Goal: Information Seeking & Learning: Learn about a topic

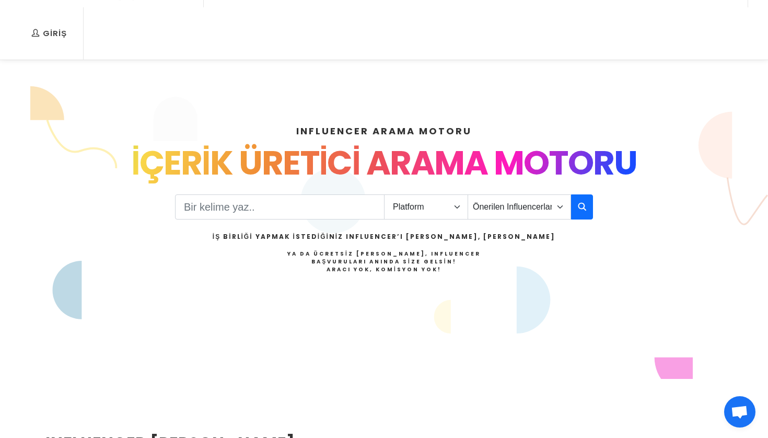
scroll to position [46, 0]
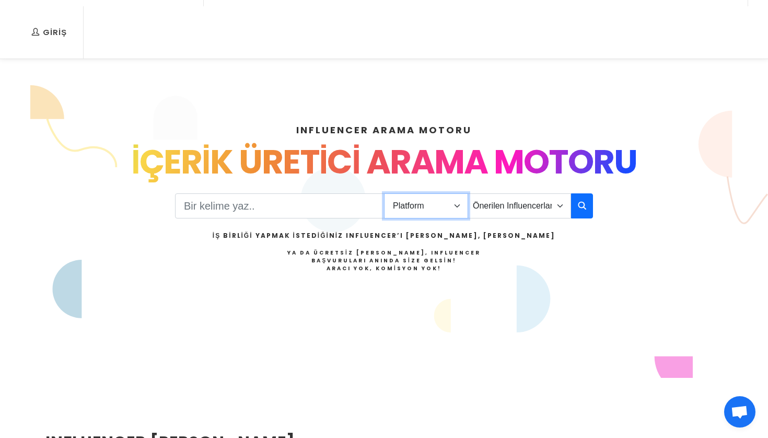
click at [438, 193] on select "Platform Instagram Facebook Youtube Tiktok Twitter Twitch" at bounding box center [426, 205] width 84 height 25
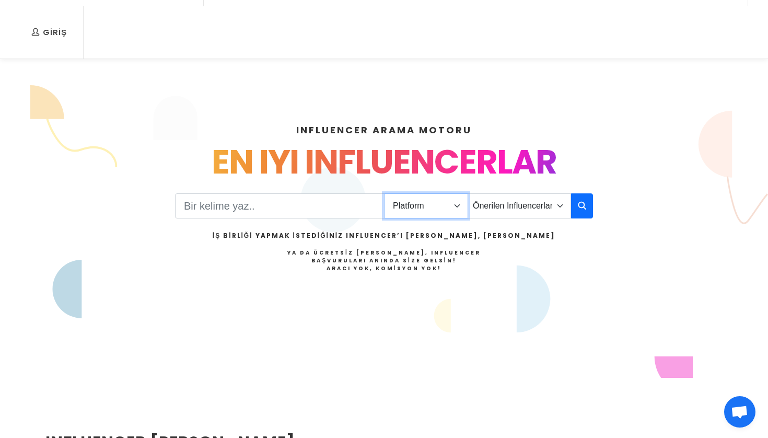
select select "1"
click at [524, 193] on select "Önerilen Influencerlar Aile & Çocuk & Ebeveyn Alışveriş & Giyim & Aksesuar Arab…" at bounding box center [519, 205] width 103 height 25
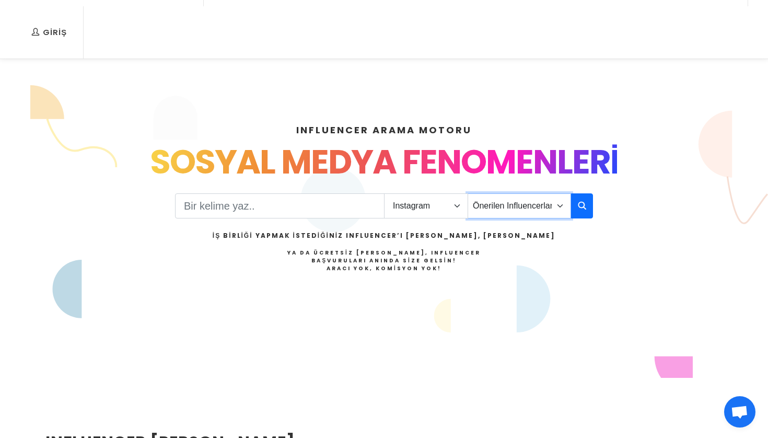
select select "10"
click at [586, 193] on button "button" at bounding box center [582, 205] width 22 height 25
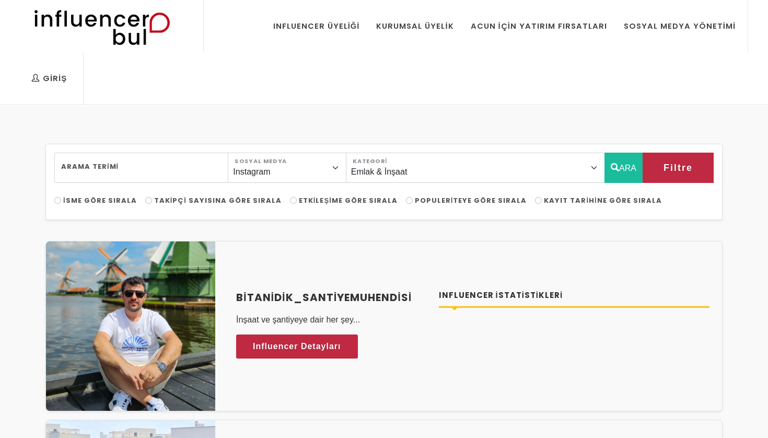
select select "10"
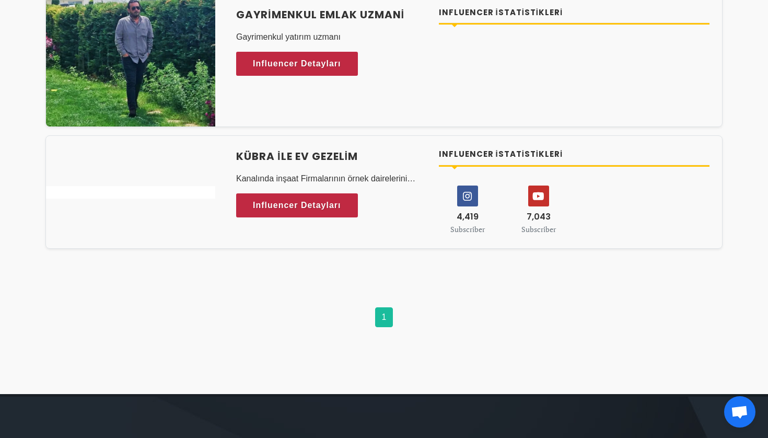
scroll to position [465, 0]
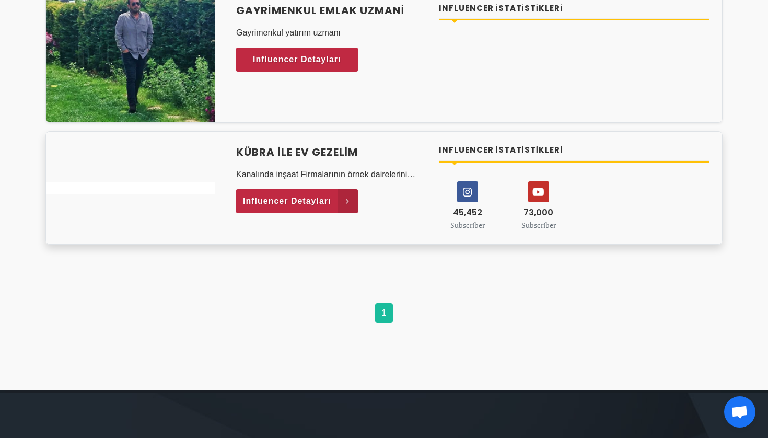
click at [315, 193] on span "Influencer Detayları" at bounding box center [287, 201] width 88 height 16
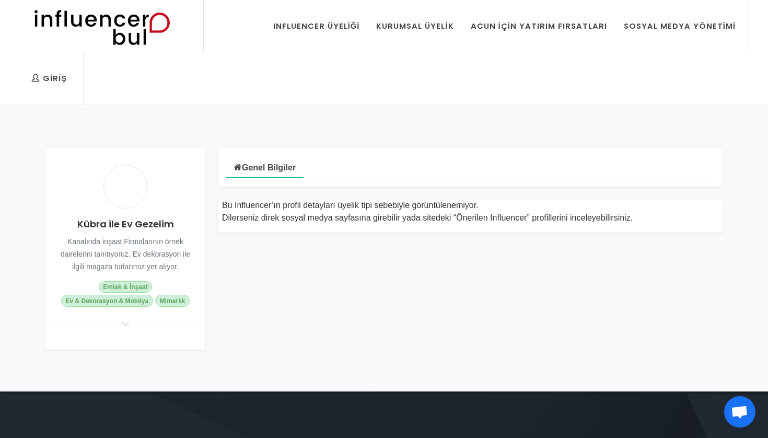
click at [353, 199] on div "Bu Influencer’ın profil detayları üyelik tipi sebebiyle görüntülenemiyor. Diler…" at bounding box center [470, 211] width 496 height 25
